Goal: Task Accomplishment & Management: Manage account settings

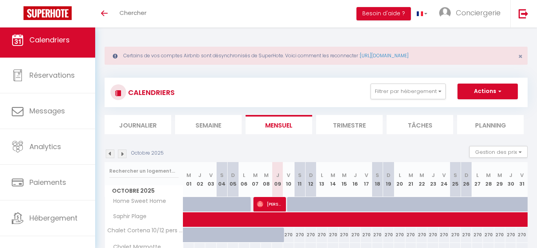
scroll to position [149, 0]
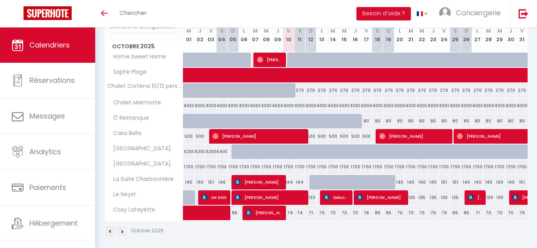
scroll to position [149, 0]
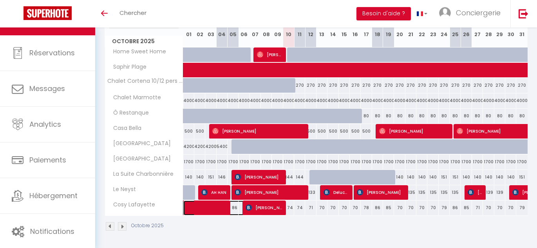
click at [212, 206] on span at bounding box center [226, 207] width 72 height 15
select select "OK"
select select "0"
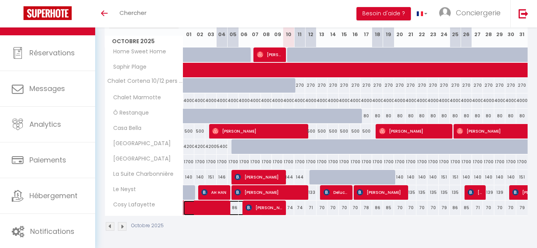
select select "1"
select select
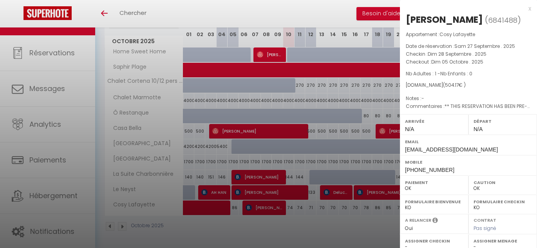
click at [212, 206] on div at bounding box center [268, 124] width 537 height 248
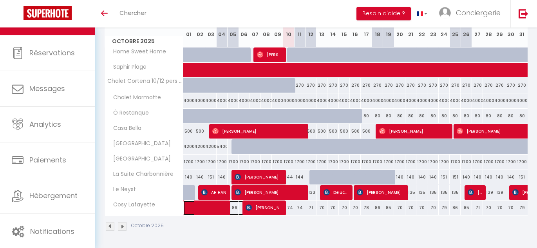
click at [212, 206] on span at bounding box center [226, 207] width 72 height 15
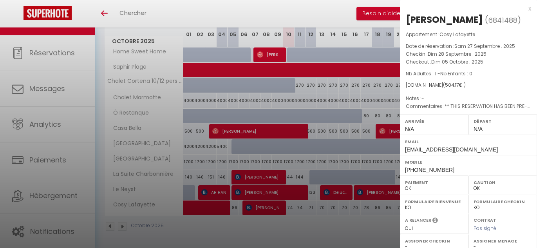
click at [249, 168] on div at bounding box center [268, 124] width 537 height 248
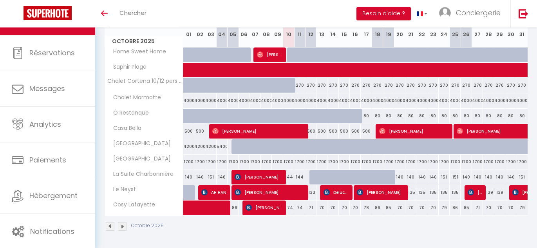
click at [285, 2] on div "Toggle menubar Chercher BUTTON Besoin d'aide ? Conciergerie Paramètres Équipe" at bounding box center [294, 13] width 474 height 27
click at [220, 18] on div "Toggle menubar Chercher BUTTON Besoin d'aide ? Conciergerie Paramètres Équipe" at bounding box center [294, 13] width 474 height 27
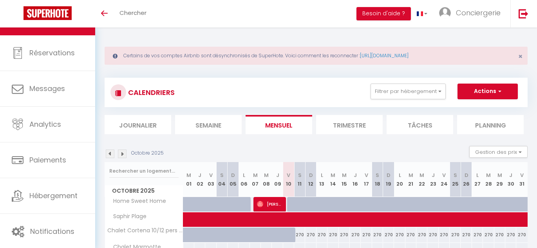
click at [271, 22] on div "Toggle menubar Chercher BUTTON Besoin d'aide ? Conciergerie Paramètres Équipe" at bounding box center [294, 13] width 474 height 27
